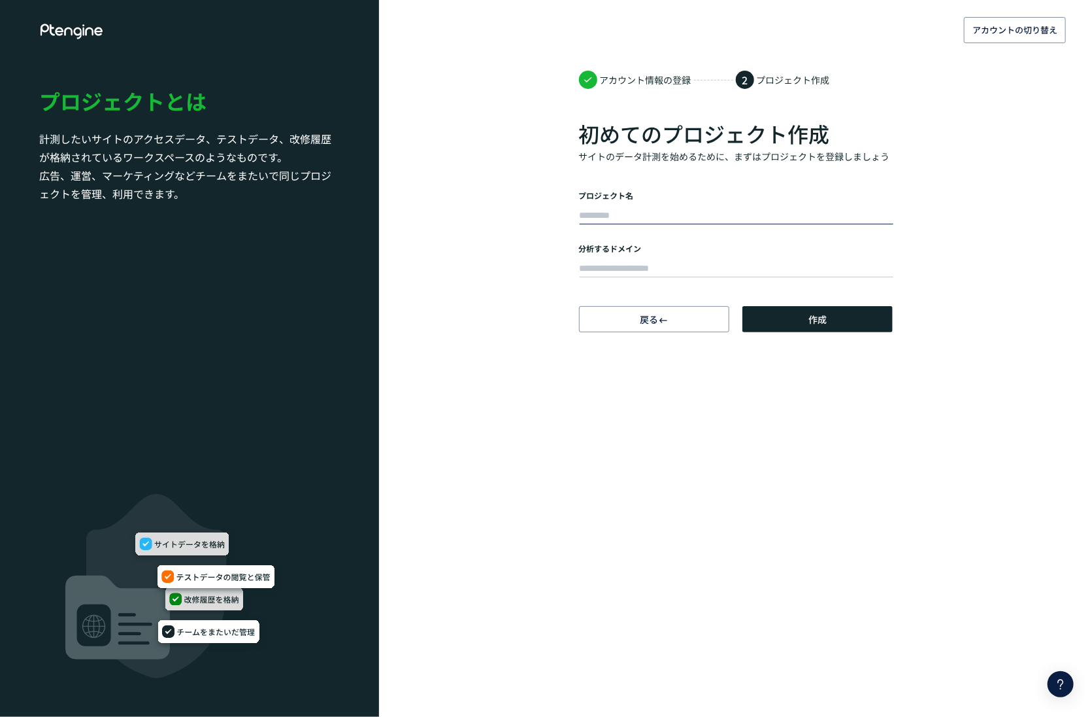
drag, startPoint x: 0, startPoint y: 0, endPoint x: 662, endPoint y: 215, distance: 696.3
click at [662, 215] on input "text" at bounding box center [737, 216] width 314 height 18
type input "*"
type input "******"
click at [607, 265] on input "text" at bounding box center [737, 269] width 314 height 18
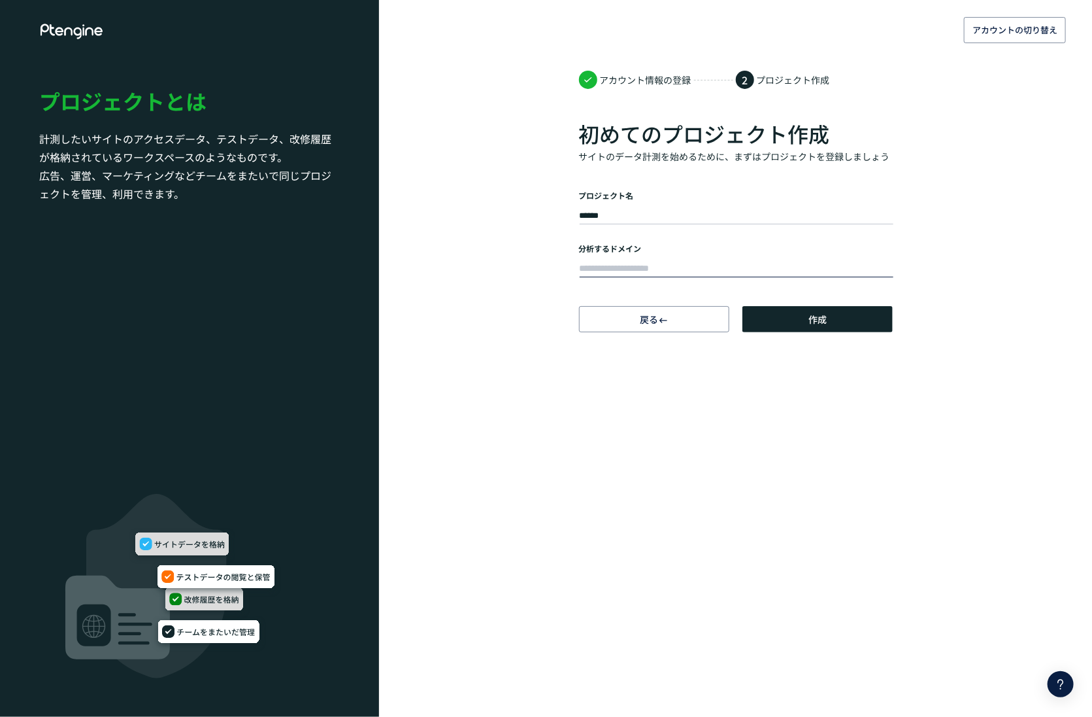
click at [630, 267] on input "text" at bounding box center [737, 269] width 314 height 18
paste input "**********"
type input "**********"
click at [826, 320] on span "作成" at bounding box center [818, 319] width 18 height 26
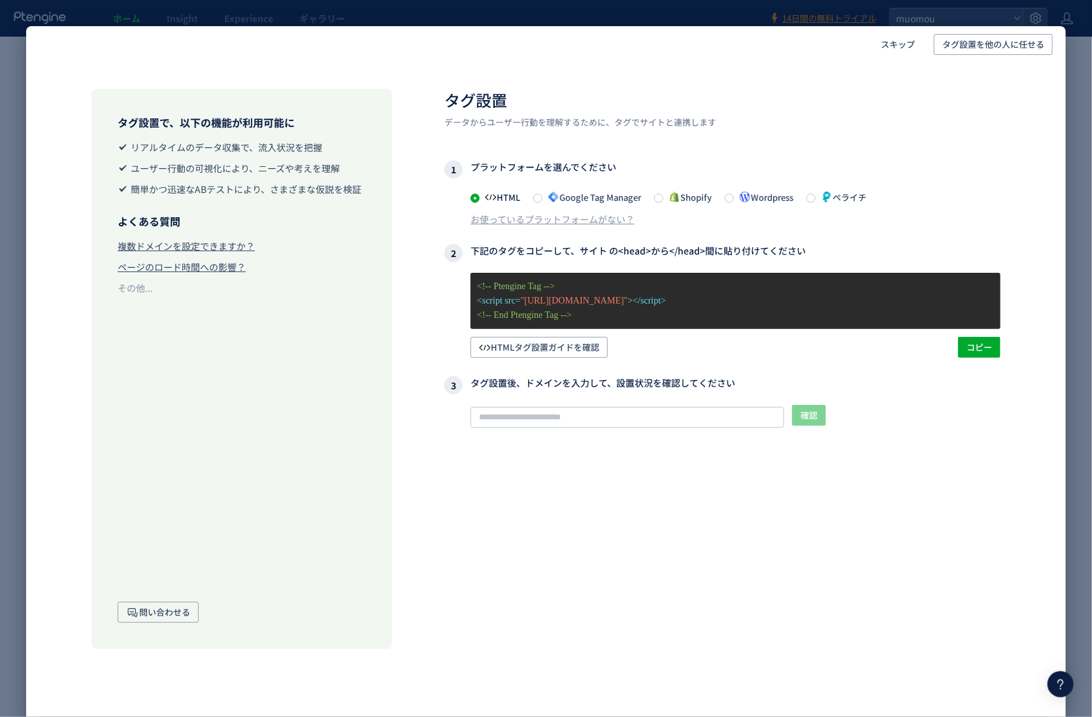
click at [542, 202] on span at bounding box center [537, 198] width 9 height 10
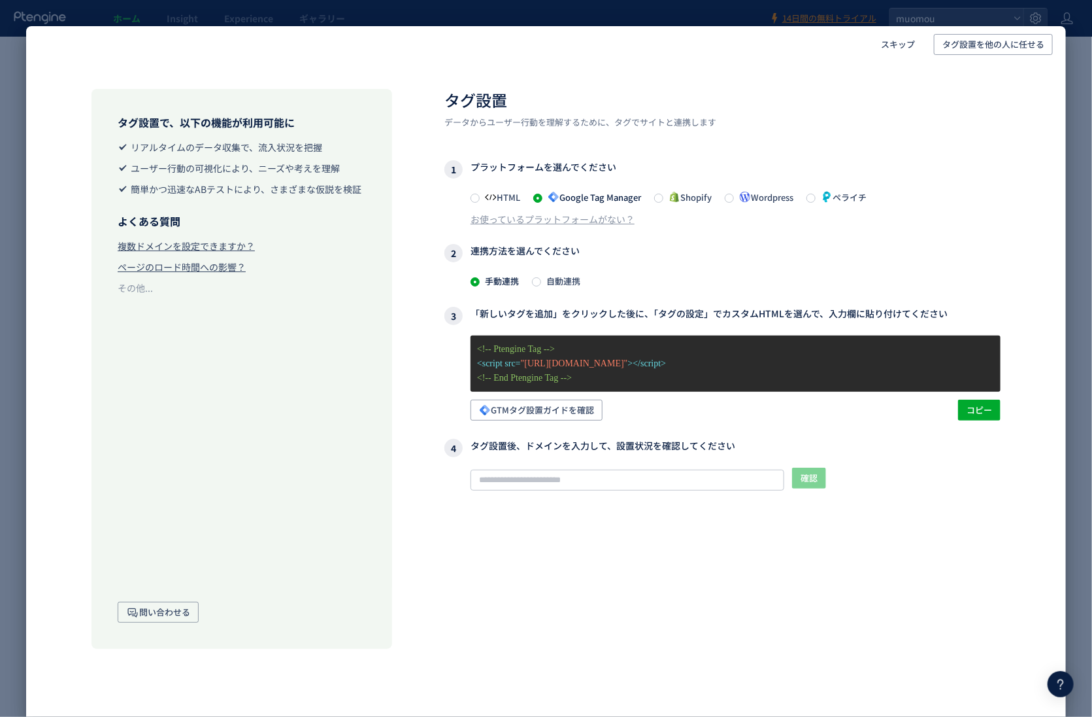
click at [1016, 241] on div "タグ設置で、以下の機能が利用可能に リアルタイムのデータ収集で、流入状況を把握 ユーザー行動の可視化により、ニーズや考えを理解 簡単かつ迅速なABテストにより…" at bounding box center [546, 356] width 1040 height 586
click at [1013, 242] on div "タグ設置で、以下の機能が利用可能に リアルタイムのデータ収集で、流入状況を把握 ユーザー行動の可視化により、ニーズや考えを理解 簡単かつ迅速なABテストにより…" at bounding box center [546, 356] width 1040 height 586
click at [1080, 140] on div "スキップ タグ設置を他の人に任せる タグ設置で、以下の機能が利用可能に リアルタイムのデータ収集で、流入状況を把握 ユーザー行動の可視化により、ニーズや考えを…" at bounding box center [546, 358] width 1092 height 717
click at [258, 8] on div "スキップ タグ設置を他の人に任せる タグ設置で、以下の機能が利用可能に リアルタイムのデータ収集で、流入状況を把握 ユーザー行動の可視化により、ニーズや考えを…" at bounding box center [546, 358] width 1092 height 717
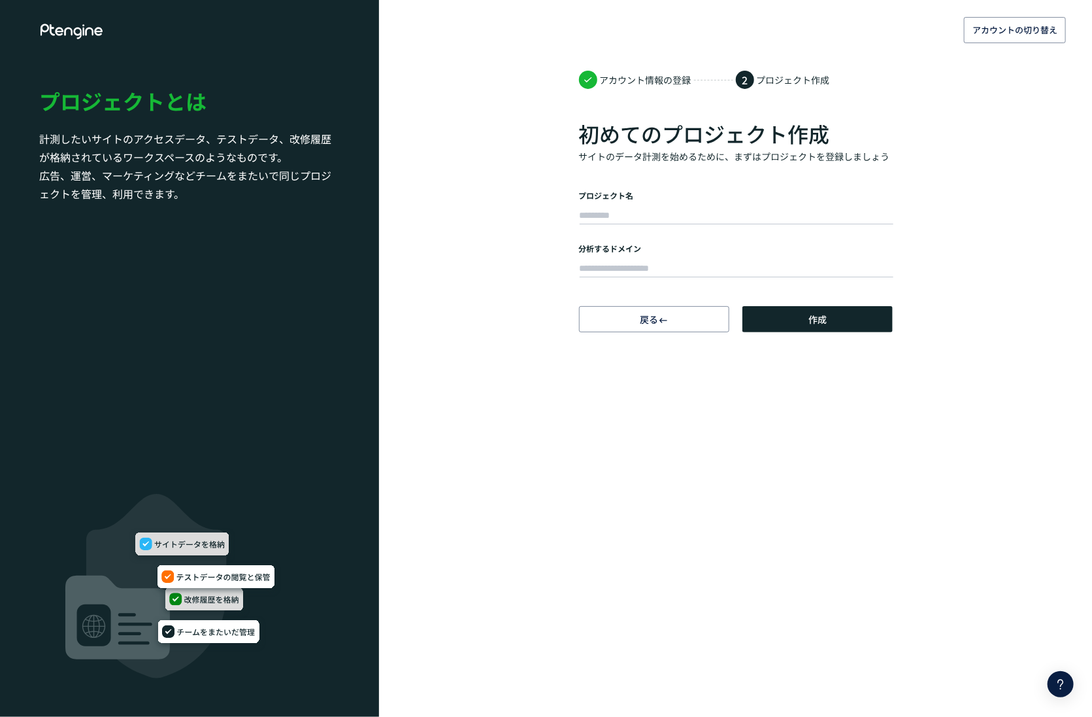
click at [82, 32] on icon at bounding box center [71, 32] width 65 height 16
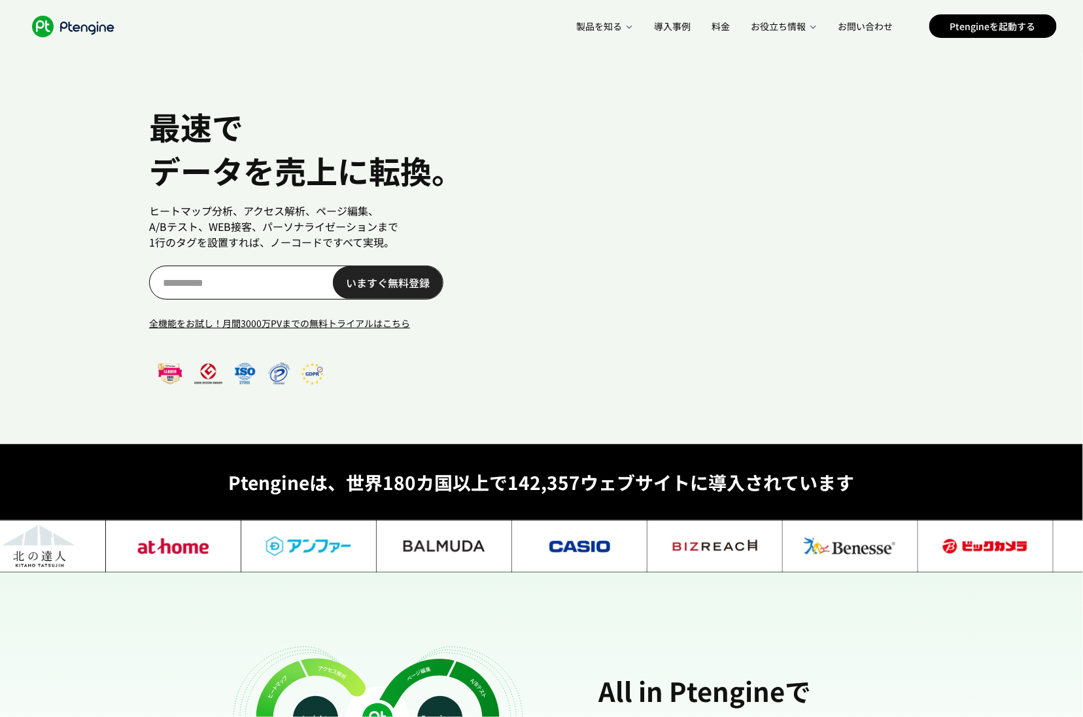
scroll to position [0, 33]
click at [384, 325] on link "全機能をお試し！月間3000万PVまでの無料トライアルはこちら" at bounding box center [325, 323] width 353 height 17
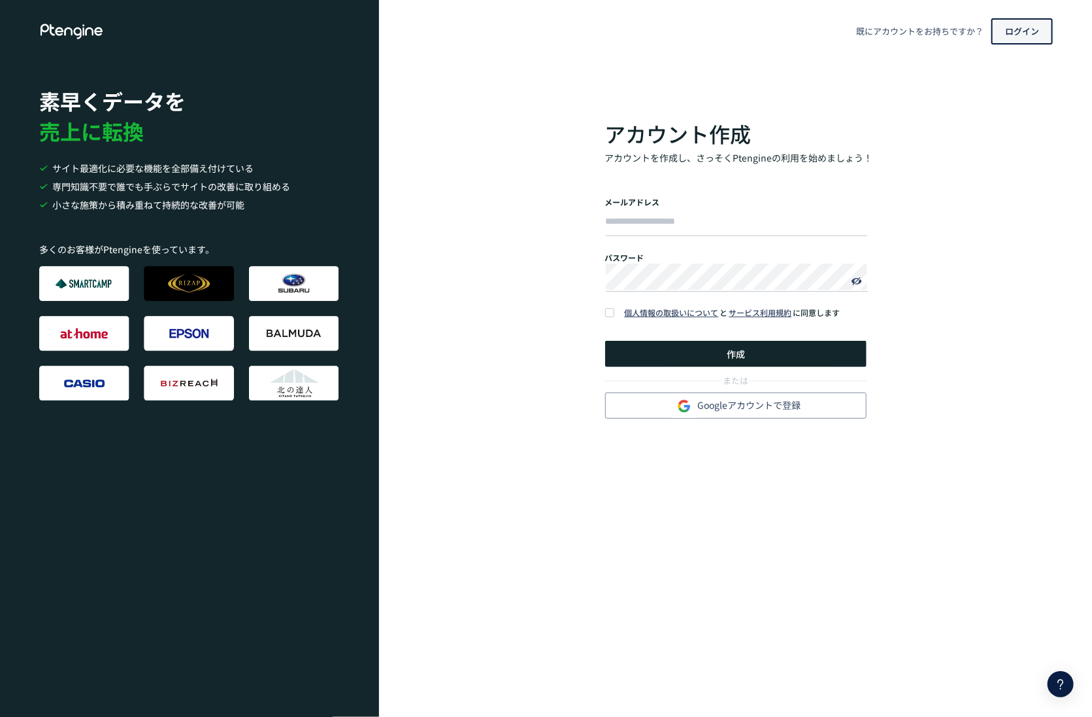
click at [1034, 38] on span "ログイン" at bounding box center [1022, 31] width 34 height 21
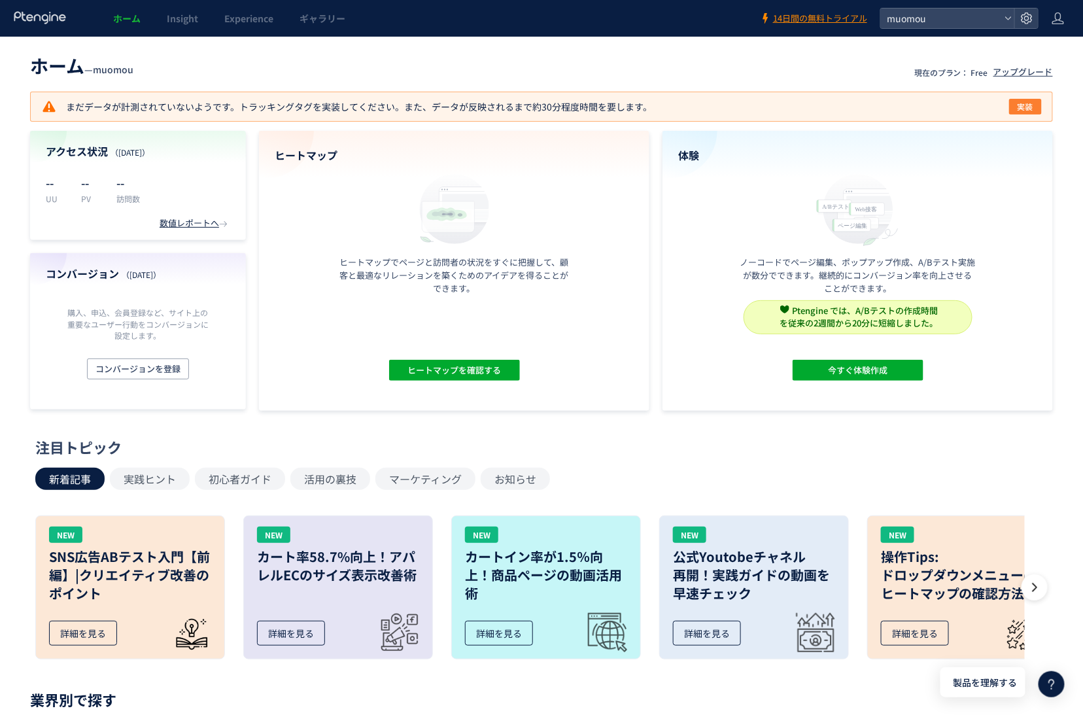
click at [1031, 109] on span "実装" at bounding box center [1025, 107] width 16 height 16
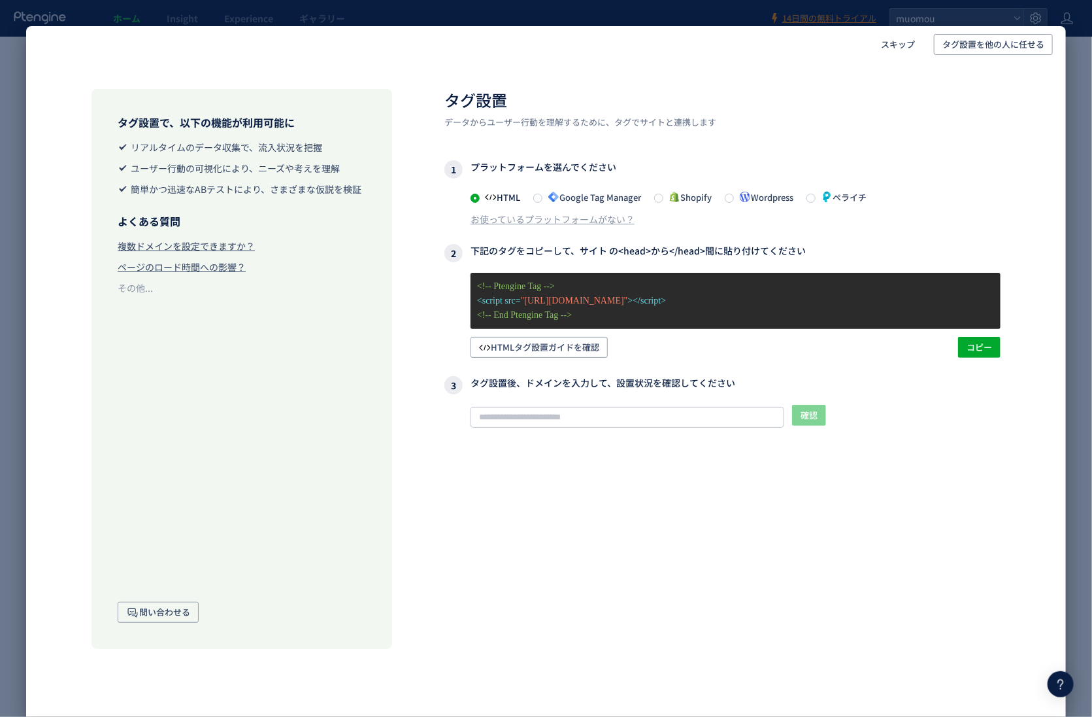
click at [1079, 85] on div "スキップ タグ設置を他の人に任せる タグ設置で、以下の機能が利用可能に リアルタイムのデータ収集で、流入状況を把握 ユーザー行動の可視化により、ニーズや考えを…" at bounding box center [546, 358] width 1092 height 717
click at [13, 83] on div "スキップ タグ設置を他の人に任せる タグ設置で、以下の機能が利用可能に リアルタイムのデータ収集で、流入状況を把握 ユーザー行動の可視化により、ニーズや考えを…" at bounding box center [546, 358] width 1092 height 717
